Goal: Find specific page/section: Find specific page/section

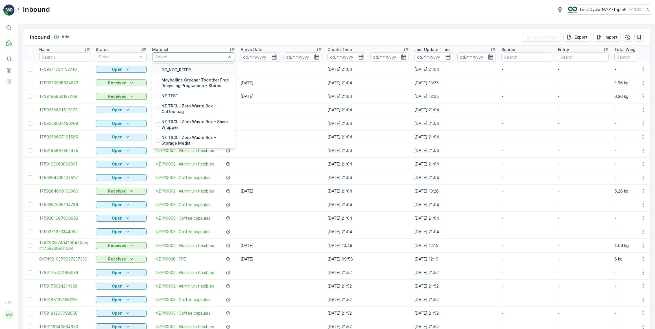
scroll to position [11, 0]
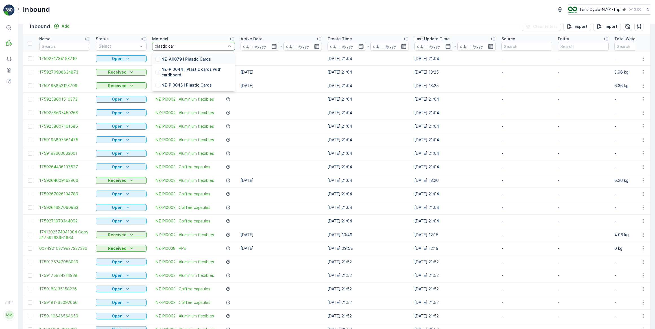
type input "plastic card"
click at [197, 71] on p "NZ-PI0044 I Plastic cards with cardboard" at bounding box center [196, 72] width 70 height 11
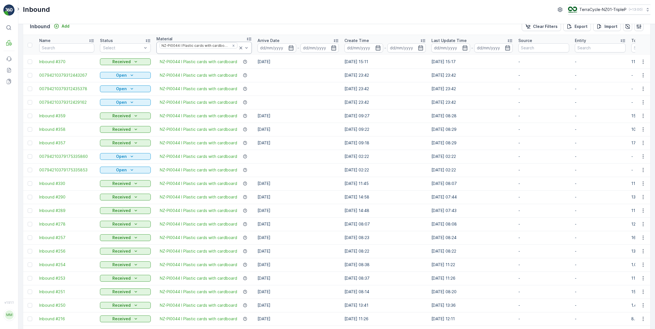
click at [239, 47] on icon at bounding box center [241, 48] width 6 height 6
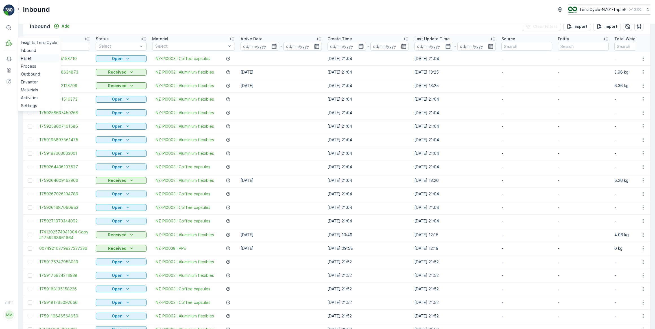
click at [28, 59] on p "Pallet" at bounding box center [26, 59] width 11 height 6
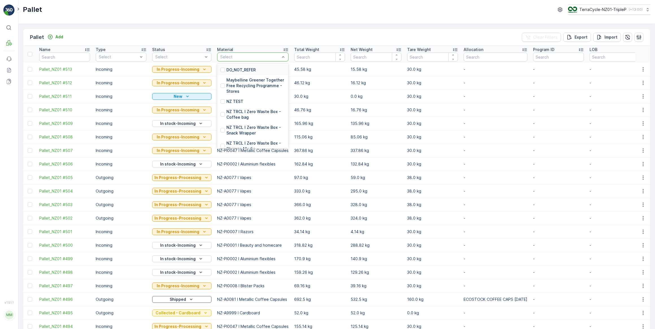
click at [237, 55] on div at bounding box center [250, 57] width 61 height 5
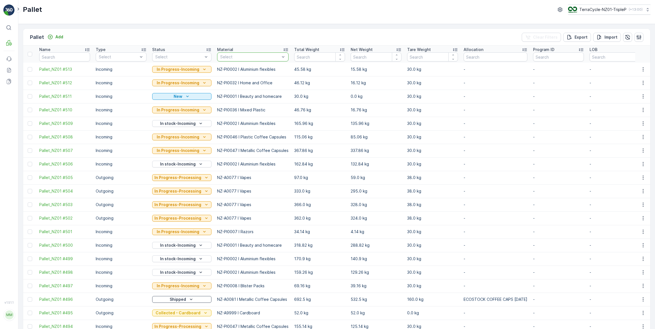
click at [237, 55] on div at bounding box center [250, 57] width 61 height 5
type input "plastic card"
click at [262, 81] on p "NZ-PI0044 I Plastic cards with cardboard" at bounding box center [255, 82] width 59 height 11
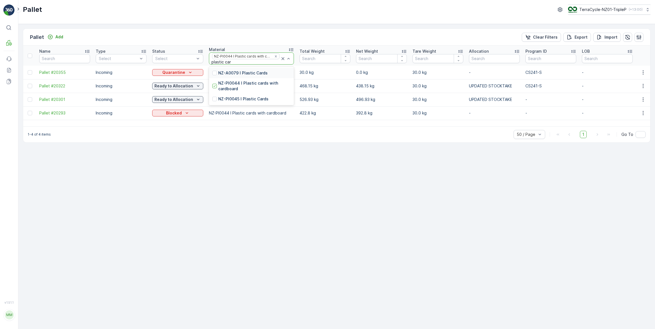
type input "plastic card"
click at [256, 99] on p "NZ-PI0045 I Plastic Cards" at bounding box center [243, 99] width 50 height 6
